Goal: Find specific page/section: Find specific page/section

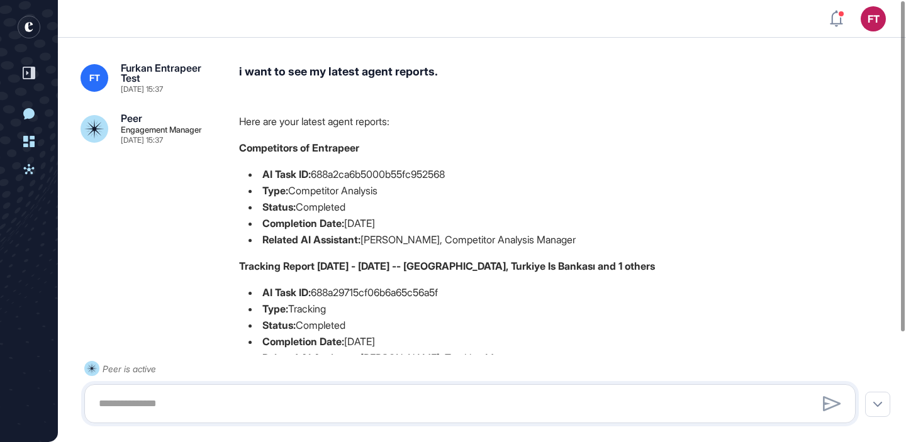
click at [359, 75] on div "i want to see my latest agent reports." at bounding box center [566, 78] width 654 height 30
copy div "i want to see my latest agent reports."
click at [384, 70] on div "i want to see my latest agent reports." at bounding box center [566, 78] width 654 height 30
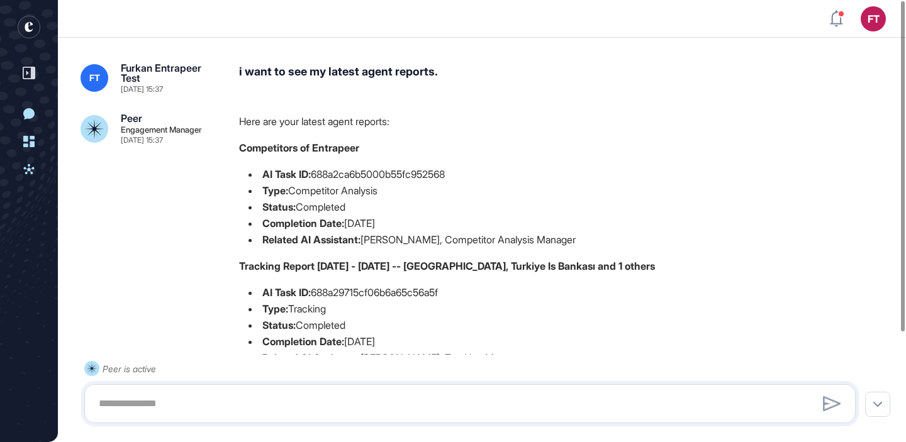
click at [384, 70] on div "i want to see my latest agent reports." at bounding box center [566, 78] width 654 height 30
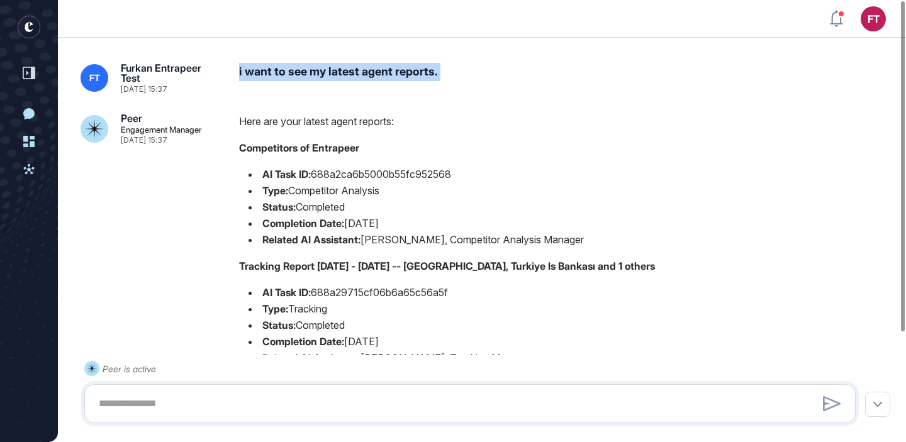
click at [368, 76] on div "i want to see my latest agent reports." at bounding box center [566, 78] width 654 height 30
